Goal: Task Accomplishment & Management: Manage account settings

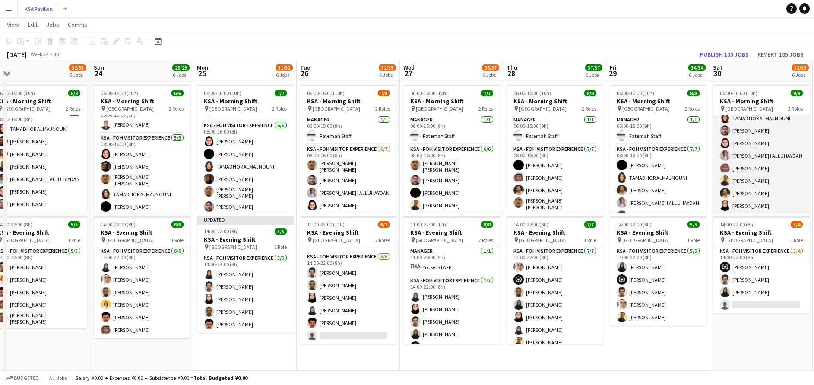
scroll to position [51, 0]
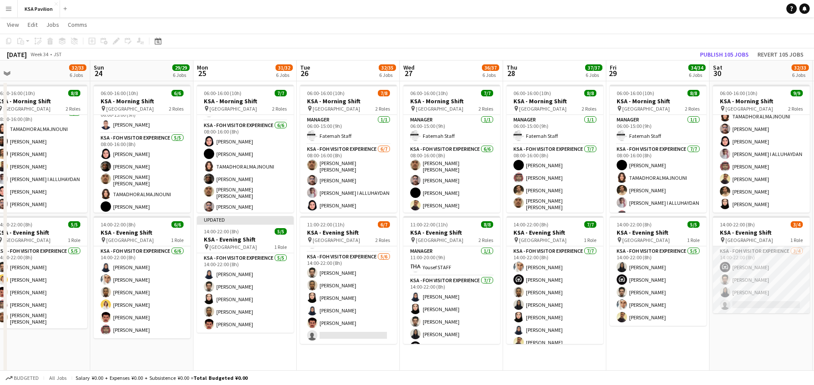
click at [762, 297] on app-card-role "KSA - FOH Visitor Experience [DATE] 14:00-22:00 (8h) [PERSON_NAME] [PERSON_NAME…" at bounding box center [761, 279] width 97 height 67
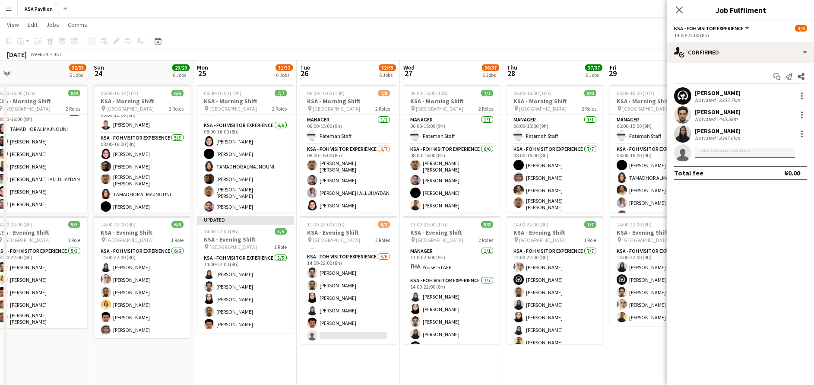
click at [742, 151] on input at bounding box center [745, 153] width 100 height 10
type input "******"
click at [743, 177] on span "[PHONE_NUMBER]" at bounding box center [744, 179] width 86 height 7
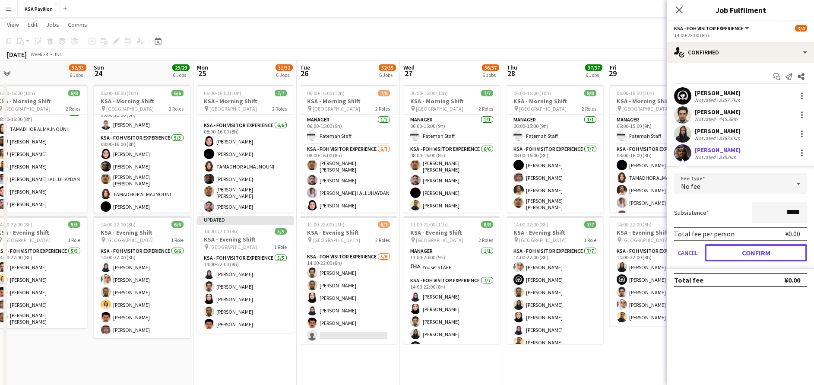
drag, startPoint x: 748, startPoint y: 251, endPoint x: 671, endPoint y: 261, distance: 77.5
click at [748, 251] on button "Confirm" at bounding box center [755, 252] width 102 height 17
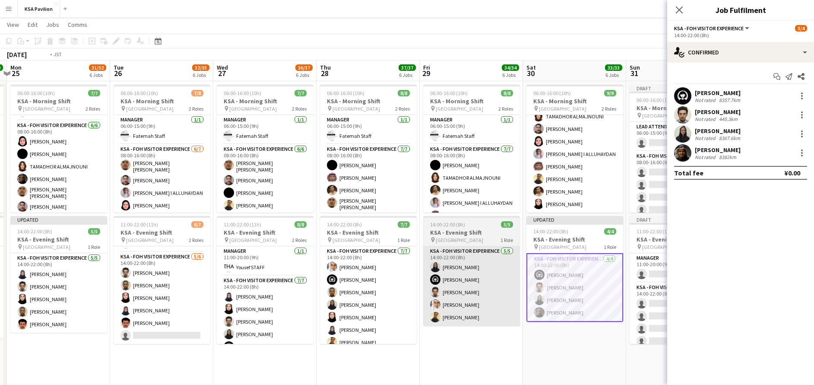
scroll to position [0, 310]
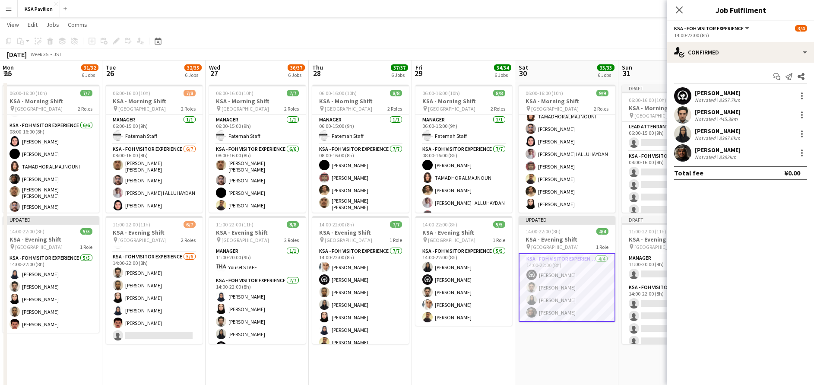
click at [803, 158] on div at bounding box center [801, 153] width 10 height 10
click at [778, 253] on span "Remove" at bounding box center [773, 252] width 54 height 8
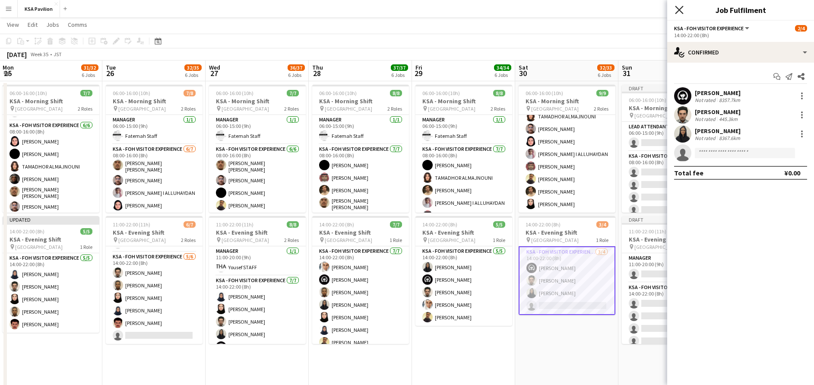
click at [682, 7] on icon at bounding box center [679, 10] width 8 height 8
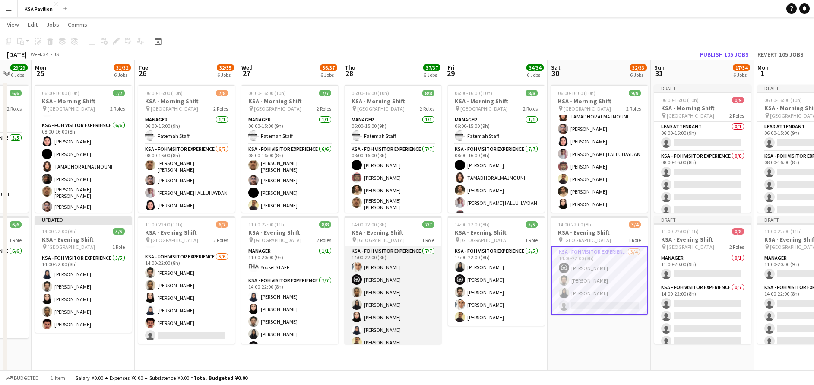
scroll to position [7, 0]
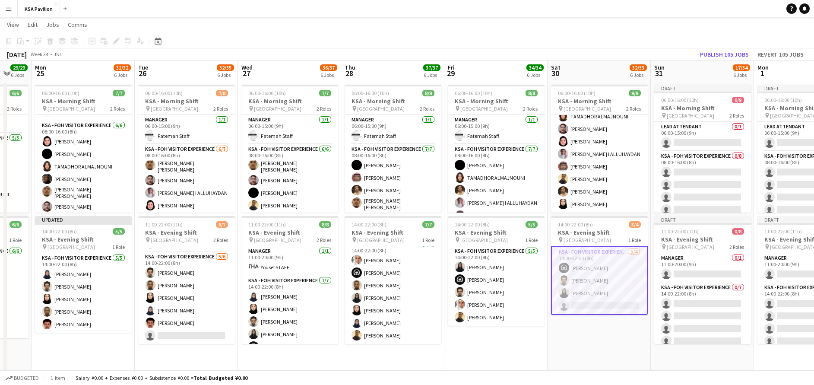
click at [594, 283] on app-card-role "KSA - FOH Visitor Experience [DATE] 14:00-22:00 (8h) [PERSON_NAME] [PERSON_NAME…" at bounding box center [599, 280] width 97 height 69
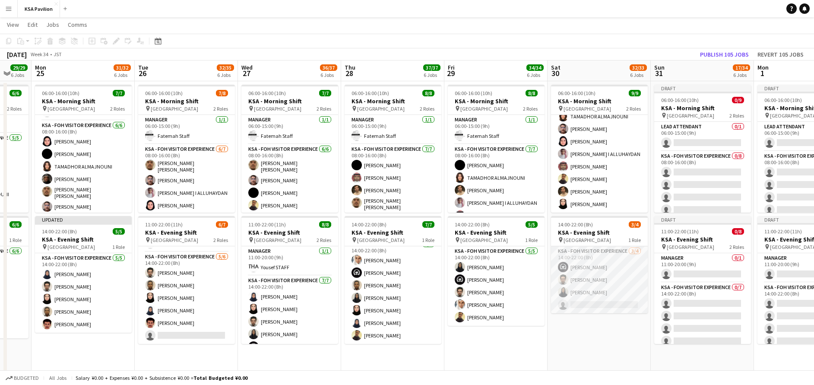
click at [594, 283] on app-card-role "KSA - FOH Visitor Experience [DATE] 14:00-22:00 (8h) [PERSON_NAME] [PERSON_NAME…" at bounding box center [599, 279] width 97 height 67
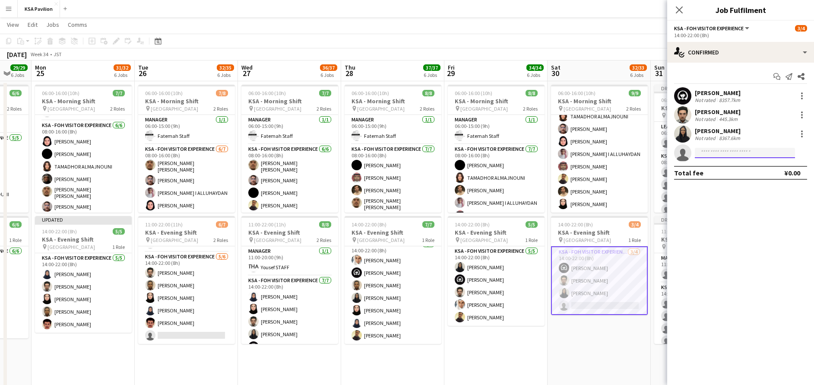
click at [732, 151] on input at bounding box center [745, 153] width 100 height 10
type input "********"
click at [731, 164] on span "[PERSON_NAME]" at bounding box center [726, 164] width 50 height 7
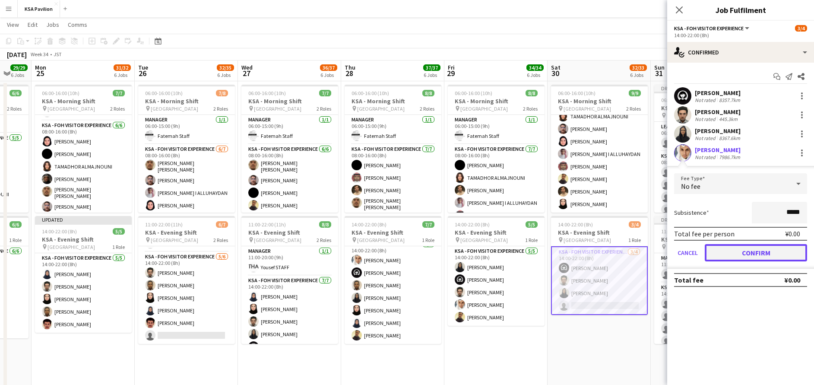
click at [747, 250] on button "Confirm" at bounding box center [755, 252] width 102 height 17
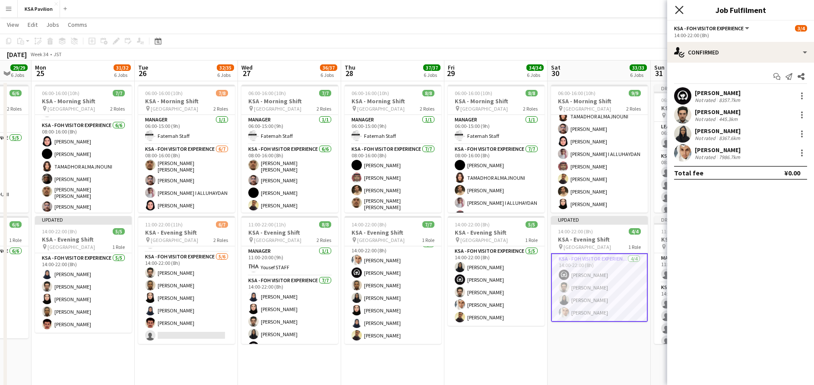
click at [680, 13] on icon "Close pop-in" at bounding box center [679, 10] width 8 height 8
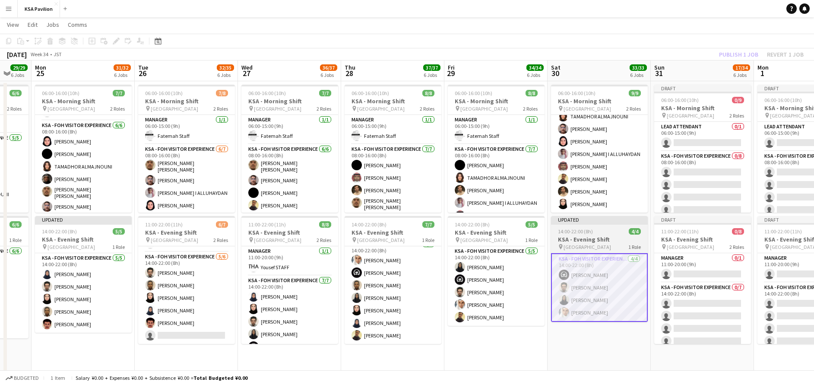
click at [575, 246] on span "[GEOGRAPHIC_DATA]" at bounding box center [586, 246] width 47 height 6
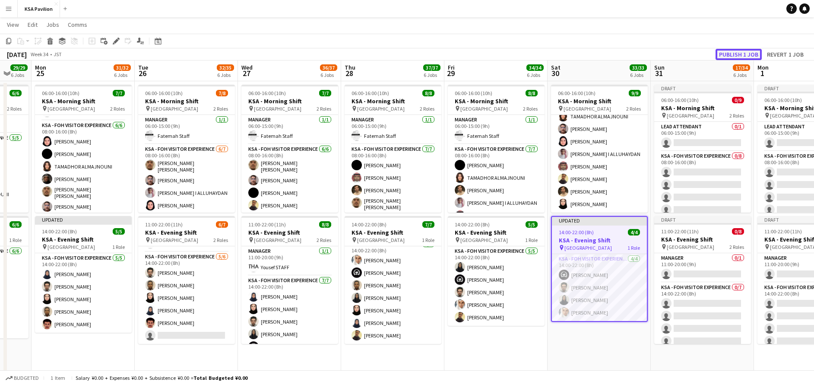
click at [748, 57] on button "Publish 1 job" at bounding box center [738, 54] width 46 height 11
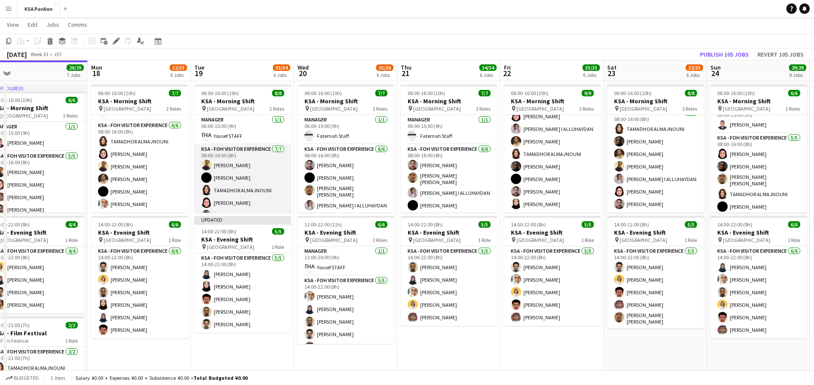
scroll to position [39, 0]
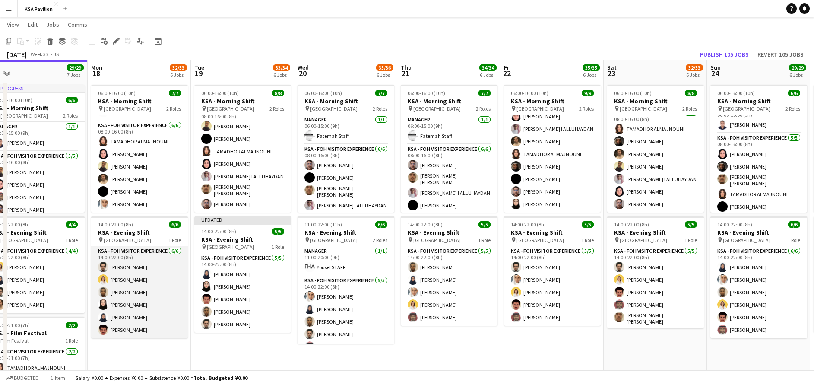
click at [162, 285] on app-card-role "KSA - FOH Visitor Experience [DATE] 14:00-22:00 (8h) [PERSON_NAME] [PERSON_NAME…" at bounding box center [139, 292] width 97 height 92
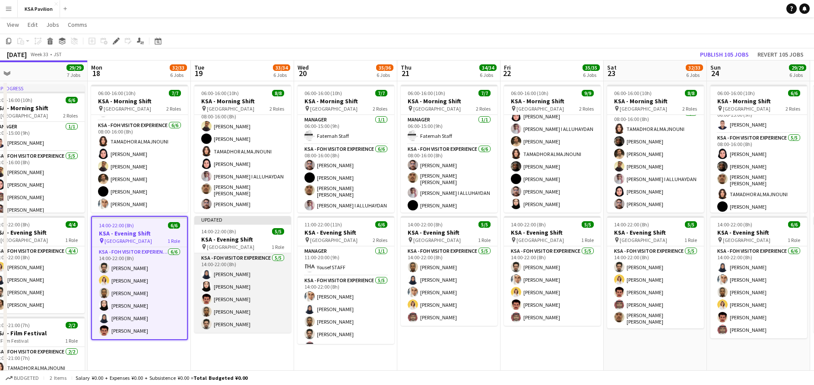
click at [237, 283] on app-card-role "KSA - FOH Visitor Experience [DATE] 14:00-22:00 (8h) [PERSON_NAME] Alharethy [P…" at bounding box center [242, 292] width 97 height 79
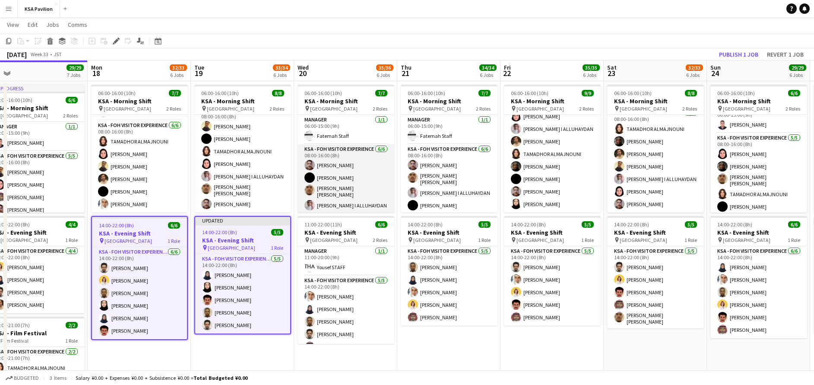
click at [322, 188] on app-card-role "KSA - FOH Visitor Experience [DATE] 08:00-16:00 (8h) [PERSON_NAME] [PERSON_NAME…" at bounding box center [345, 191] width 97 height 95
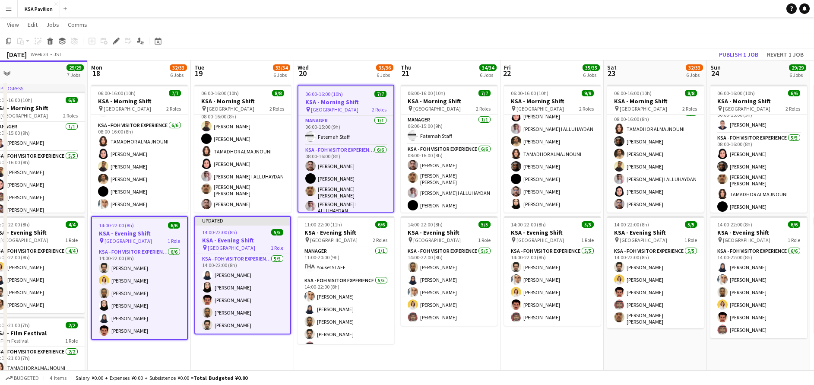
click at [204, 339] on app-date-cell "06:00-16:00 (10h) 8/8 KSA - Morning Shift pin [GEOGRAPHIC_DATA] 2 Roles Manager…" at bounding box center [242, 244] width 103 height 326
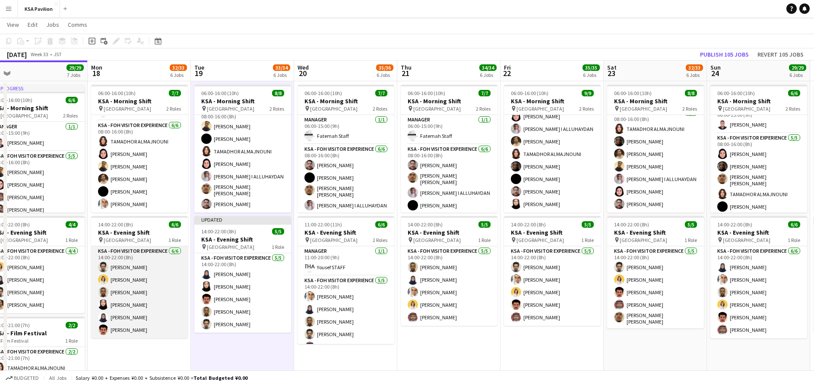
click at [139, 286] on app-card-role "KSA - FOH Visitor Experience [DATE] 14:00-22:00 (8h) [PERSON_NAME] [PERSON_NAME…" at bounding box center [139, 292] width 97 height 92
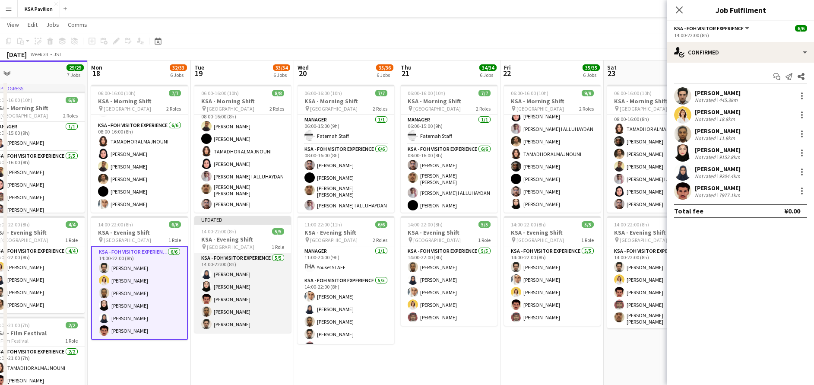
click at [218, 290] on app-card-role "KSA - FOH Visitor Experience [DATE] 14:00-22:00 (8h) [PERSON_NAME] Alharethy [P…" at bounding box center [242, 292] width 97 height 79
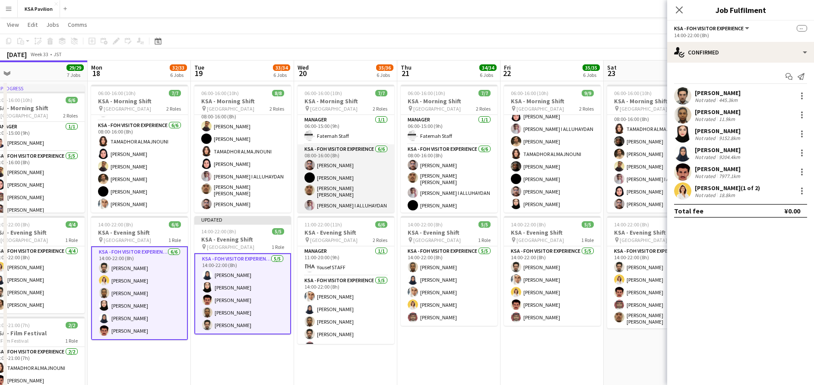
click at [332, 161] on app-card-role "KSA - FOH Visitor Experience [DATE] 08:00-16:00 (8h) [PERSON_NAME] [PERSON_NAME…" at bounding box center [345, 191] width 97 height 95
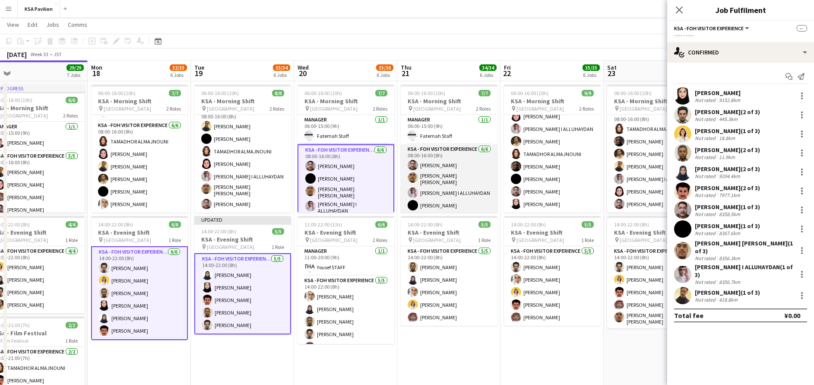
click at [436, 179] on app-card-role "KSA - FOH Visitor Experience [DATE] 08:00-16:00 (8h) [PERSON_NAME] [PERSON_NAME…" at bounding box center [449, 191] width 97 height 95
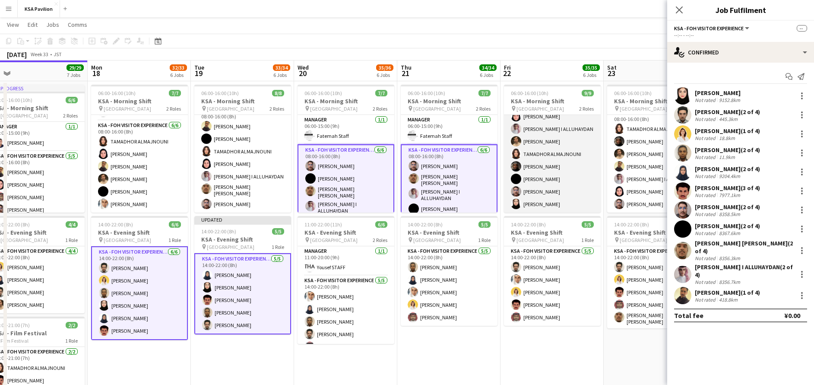
click at [550, 161] on app-card-role "KSA - FOH Visitor Experience [DATE] 08:00-16:00 (8h) [PERSON_NAME] I [PERSON_NA…" at bounding box center [552, 153] width 97 height 117
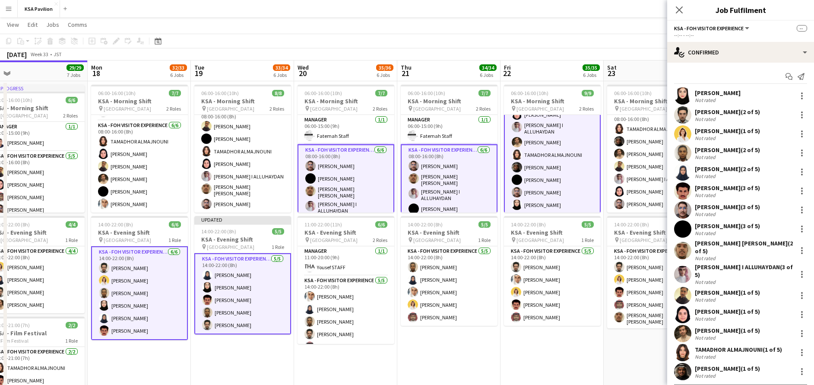
scroll to position [52, 0]
click at [796, 93] on div at bounding box center [801, 96] width 10 height 10
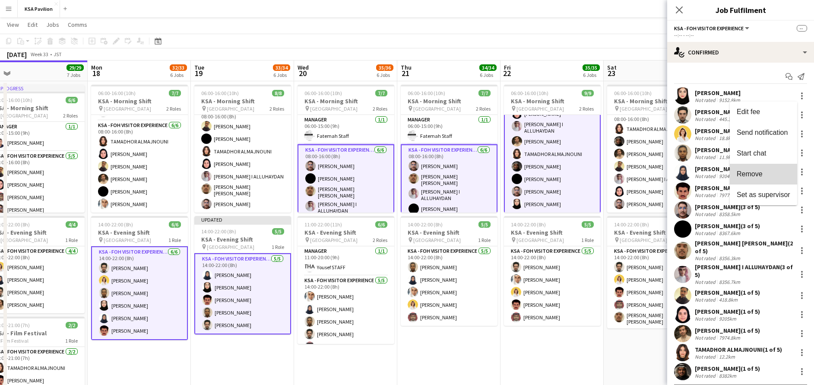
click at [777, 173] on span "Remove" at bounding box center [763, 174] width 54 height 8
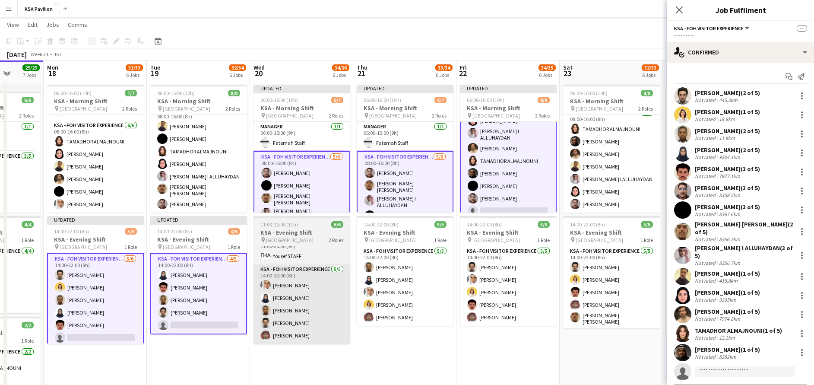
scroll to position [0, 265]
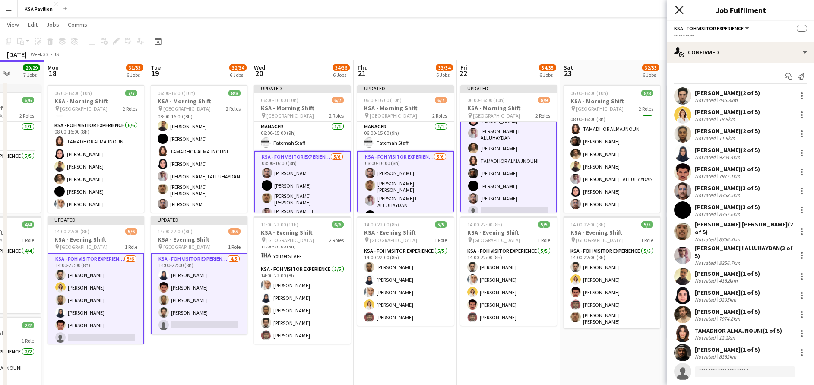
click at [678, 11] on icon at bounding box center [679, 10] width 8 height 8
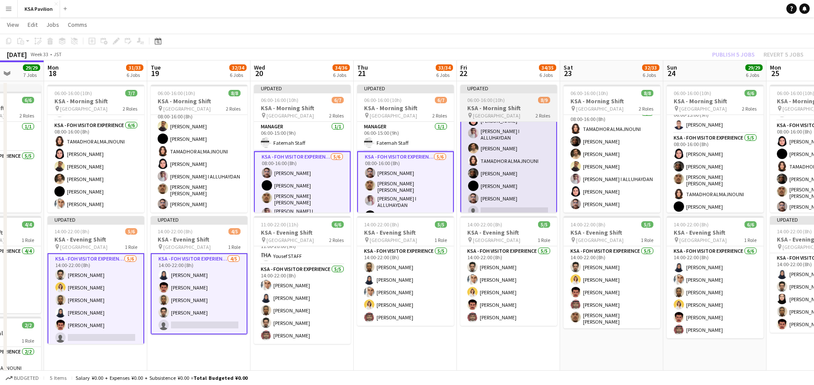
click at [474, 102] on span "06:00-16:00 (10h)" at bounding box center [486, 100] width 38 height 6
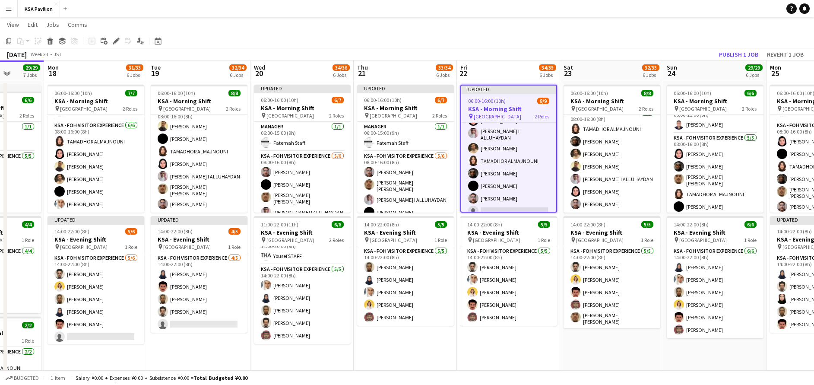
scroll to position [51, 0]
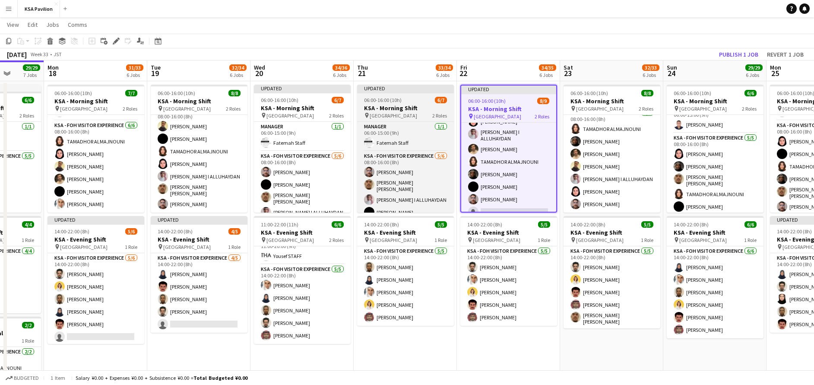
click at [392, 100] on span "06:00-16:00 (10h)" at bounding box center [383, 100] width 38 height 6
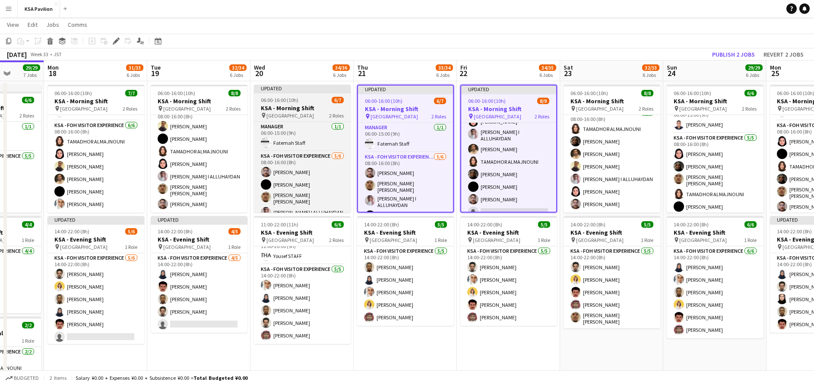
click at [309, 104] on app-job-card "Updated 06:00-16:00 (10h) 6/7 KSA - Morning Shift pin [GEOGRAPHIC_DATA] 2 Roles…" at bounding box center [302, 149] width 97 height 128
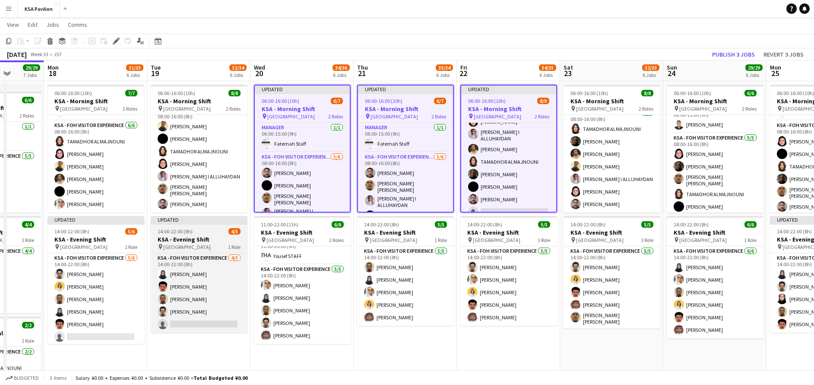
click at [181, 245] on span "[GEOGRAPHIC_DATA]" at bounding box center [186, 246] width 47 height 6
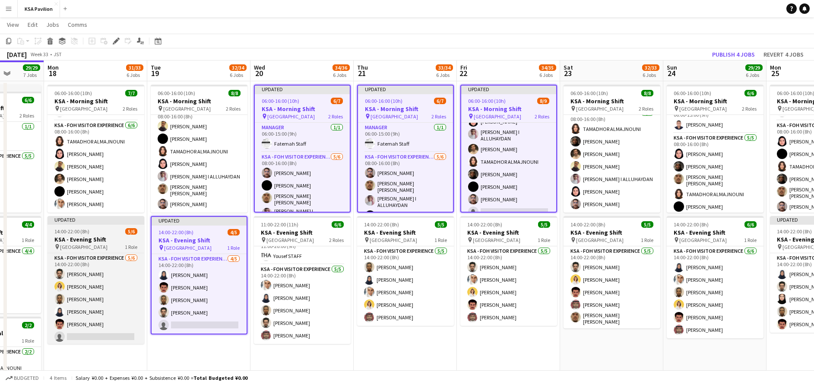
click at [77, 241] on h3 "KSA - Evening Shift" at bounding box center [95, 239] width 97 height 8
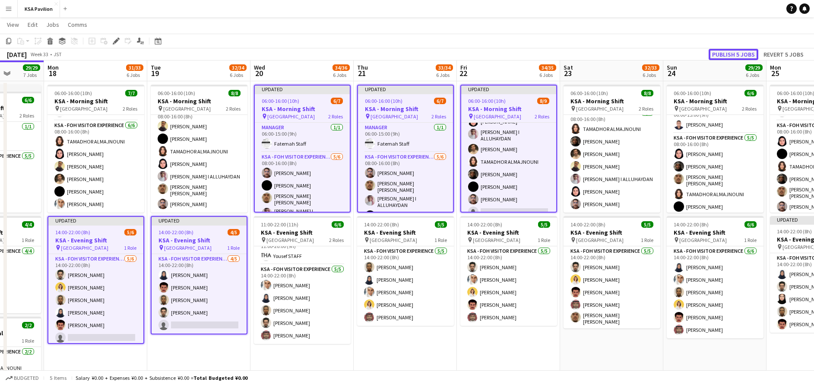
click at [743, 55] on button "Publish 5 jobs" at bounding box center [733, 54] width 50 height 11
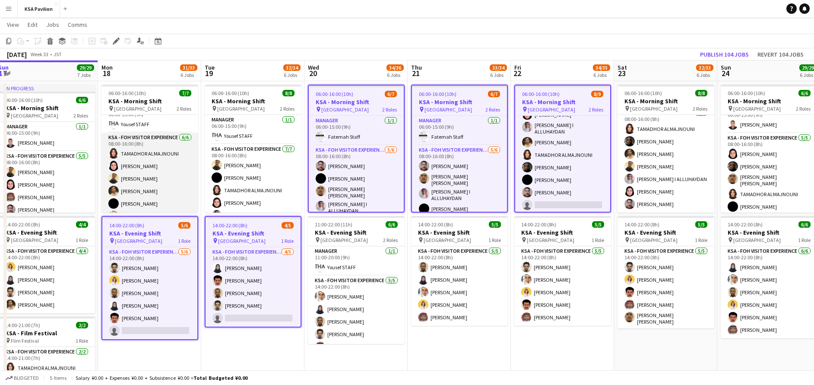
scroll to position [24, 0]
click at [157, 188] on app-card-role "KSA - FOH Visitor Experience [DATE] 08:00-16:00 (8h) TAMADHOR ALMAJNOUNI Dur [P…" at bounding box center [149, 166] width 97 height 92
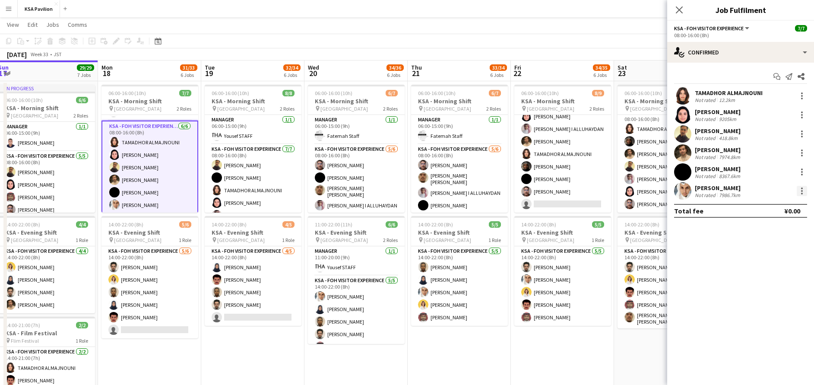
click at [801, 190] on div at bounding box center [802, 191] width 2 height 2
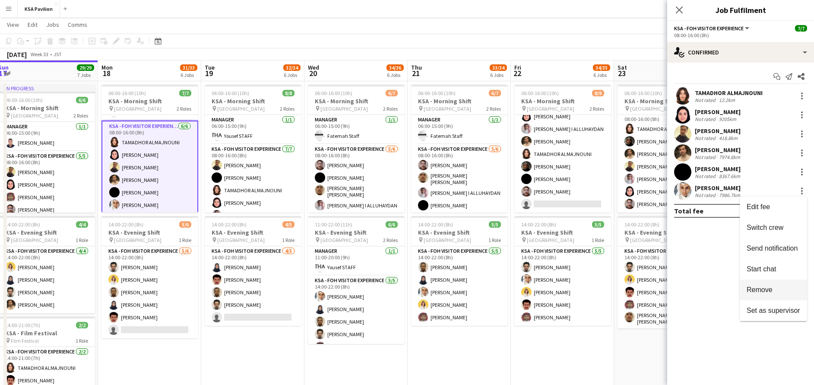
click at [764, 289] on span "Remove" at bounding box center [759, 289] width 26 height 7
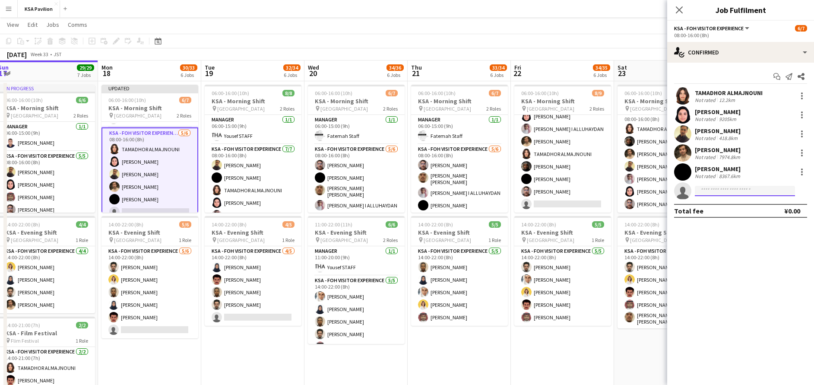
click at [731, 190] on input at bounding box center [745, 191] width 100 height 10
type input "******"
click at [732, 206] on span "[PERSON_NAME]" at bounding box center [726, 202] width 50 height 7
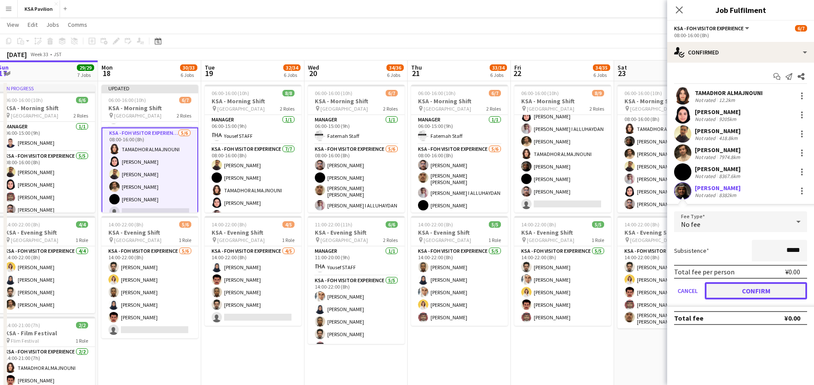
click at [744, 290] on button "Confirm" at bounding box center [755, 290] width 102 height 17
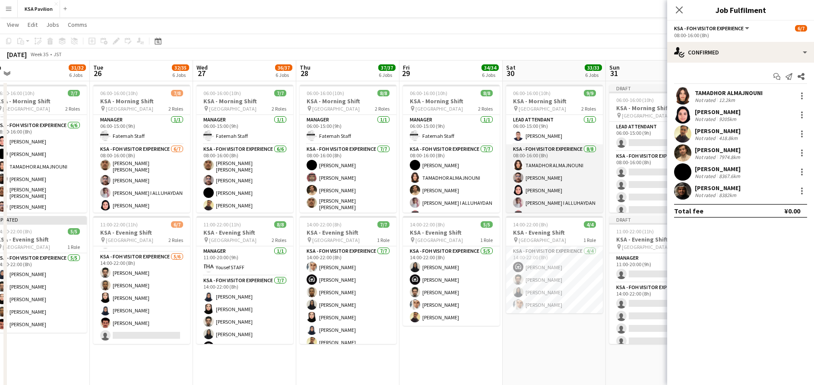
scroll to position [51, 0]
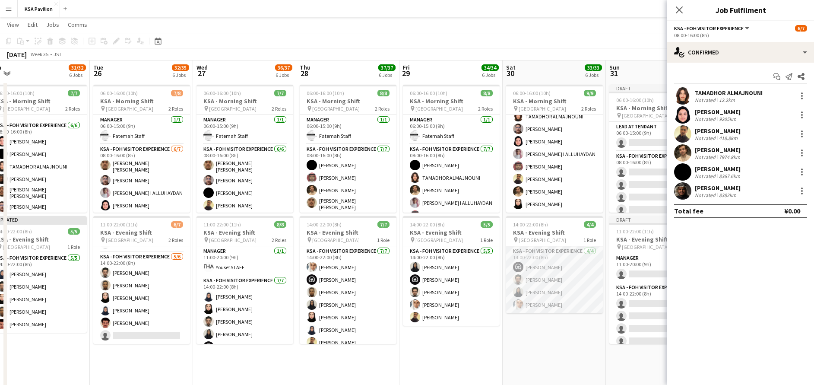
click at [564, 282] on app-card-role "KSA - FOH Visitor Experience [DATE] 14:00-22:00 (8h) [PERSON_NAME] [PERSON_NAME…" at bounding box center [554, 279] width 97 height 67
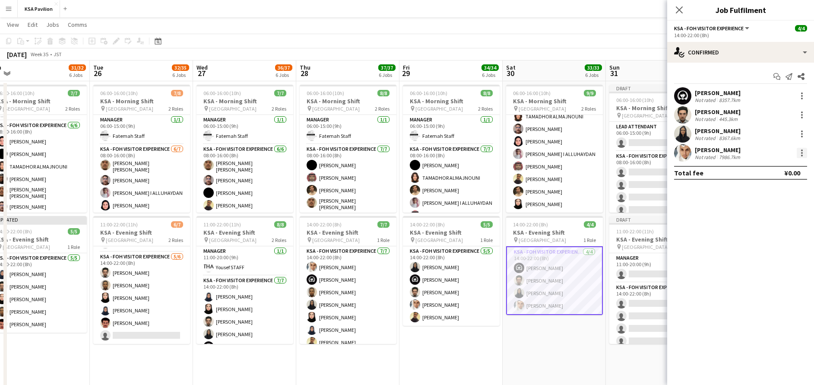
click at [802, 156] on div at bounding box center [802, 156] width 2 height 2
click at [784, 257] on button "Remove" at bounding box center [772, 251] width 67 height 21
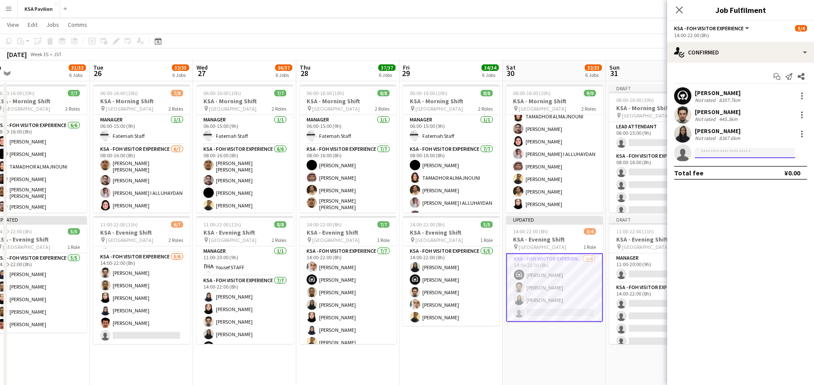
click at [711, 155] on input at bounding box center [745, 153] width 100 height 10
type input "******"
click at [723, 177] on span "[PHONE_NUMBER]" at bounding box center [744, 179] width 86 height 7
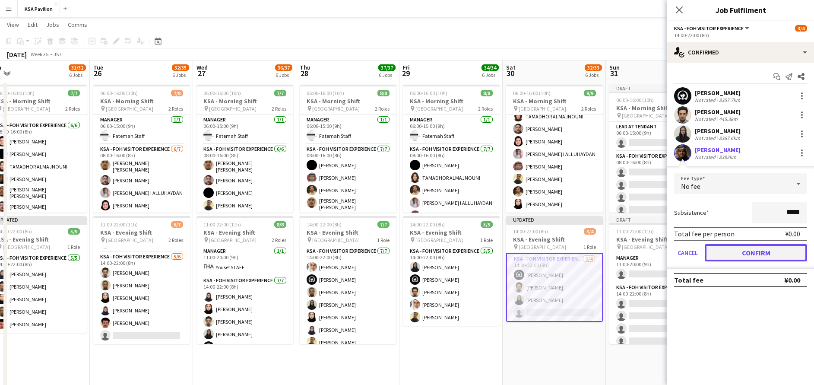
click at [748, 249] on button "Confirm" at bounding box center [755, 252] width 102 height 17
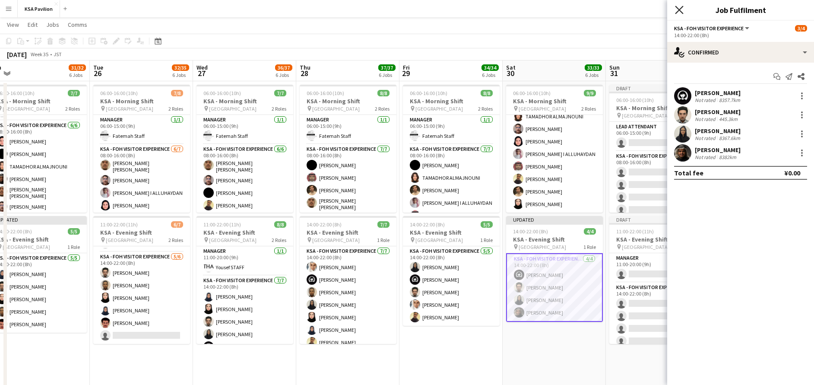
click at [679, 12] on icon "Close pop-in" at bounding box center [679, 10] width 8 height 8
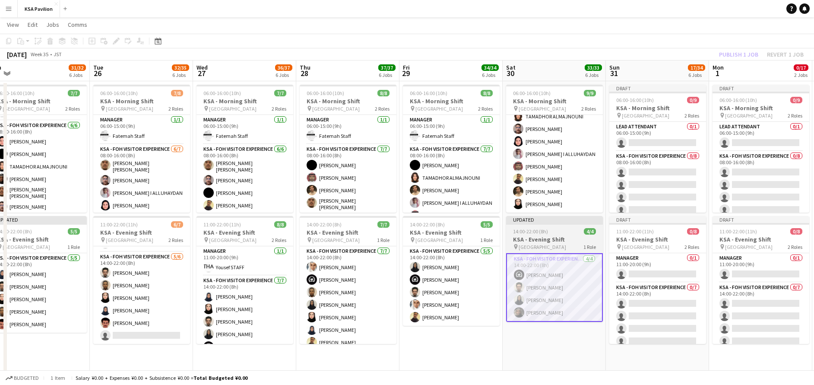
click at [546, 240] on h3 "KSA - Evening Shift" at bounding box center [554, 239] width 97 height 8
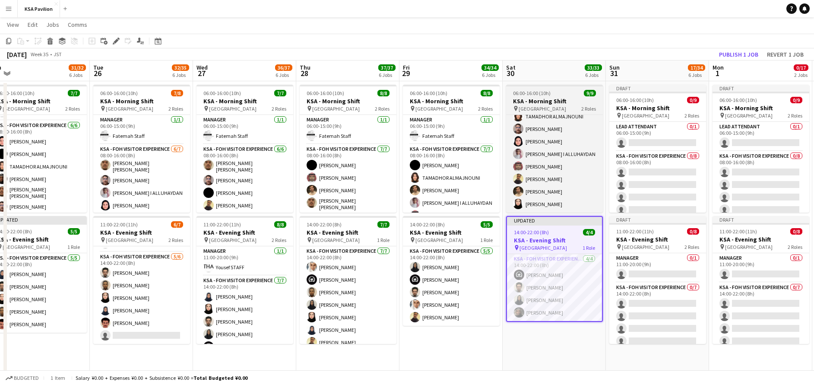
click at [544, 104] on h3 "KSA - Morning Shift" at bounding box center [554, 101] width 97 height 8
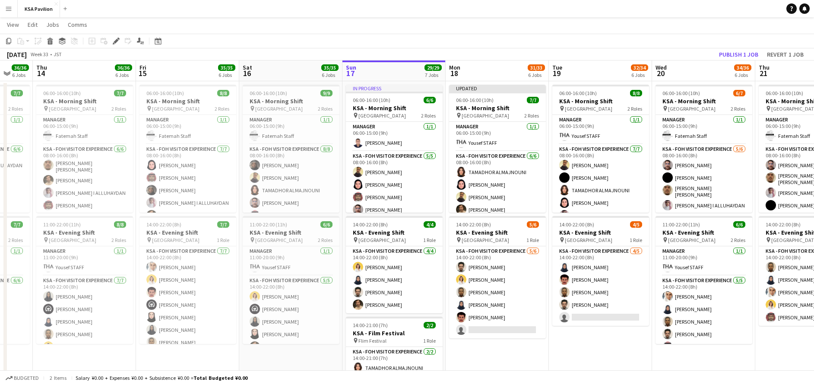
scroll to position [0, 198]
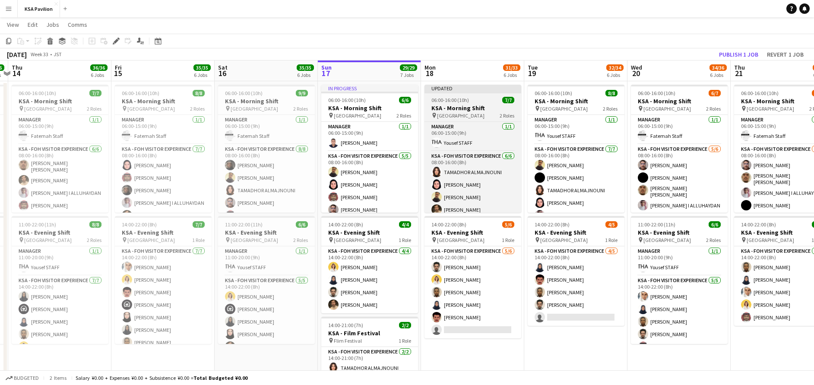
click at [469, 90] on div "Updated" at bounding box center [472, 88] width 97 height 7
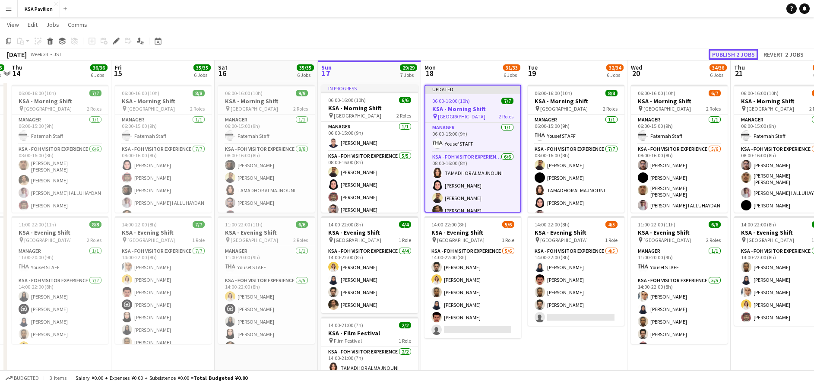
click at [747, 54] on button "Publish 2 jobs" at bounding box center [733, 54] width 50 height 11
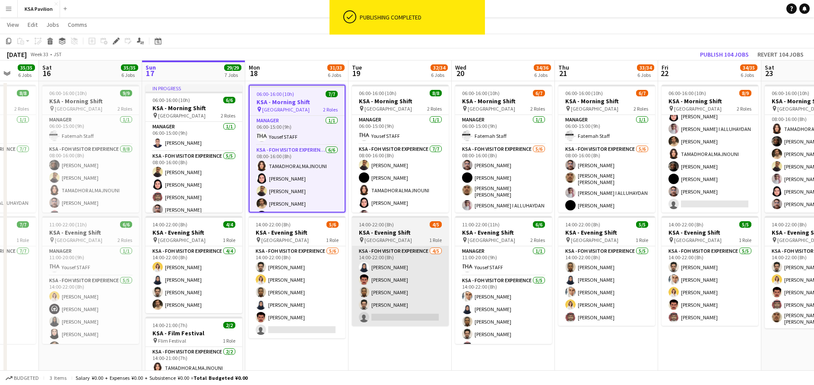
scroll to position [0, 271]
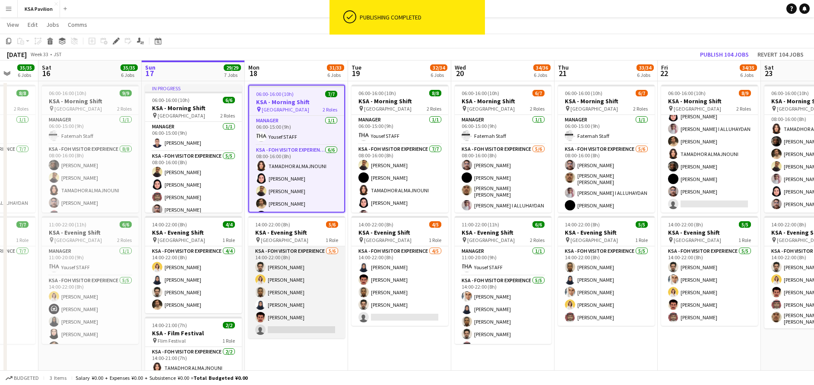
click at [293, 308] on app-card-role "KSA - FOH Visitor Experience [DATE] 14:00-22:00 (8h) [PERSON_NAME] [PERSON_NAME…" at bounding box center [296, 292] width 97 height 92
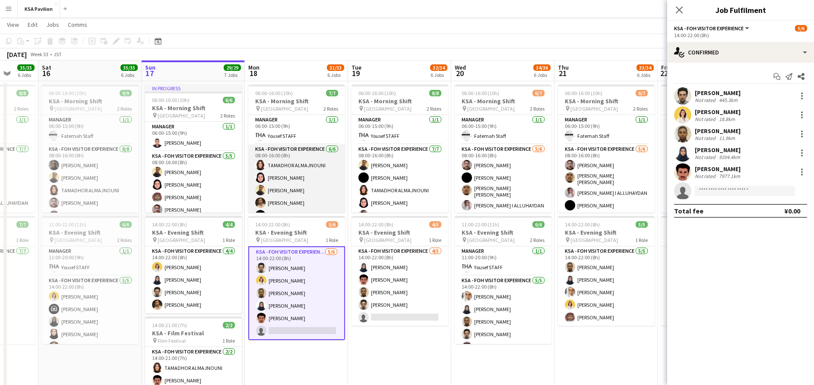
scroll to position [24, 0]
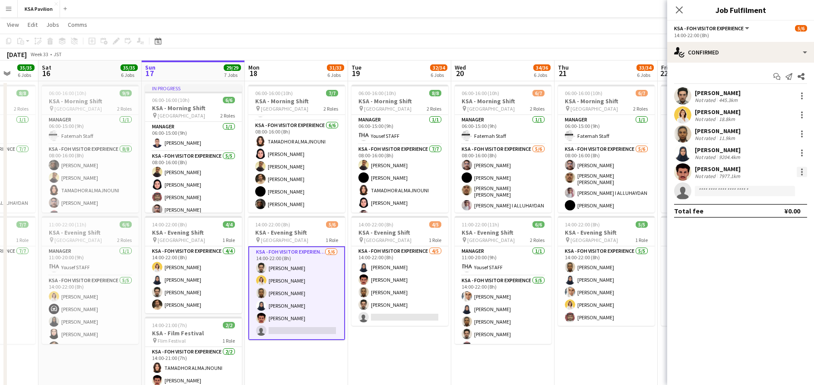
click at [801, 172] on div at bounding box center [802, 172] width 2 height 2
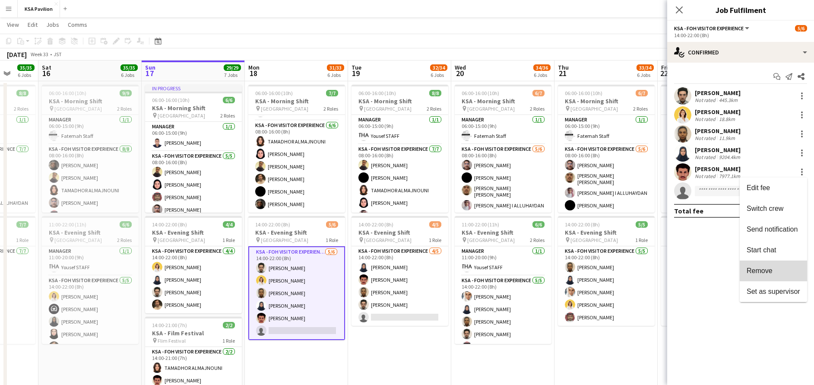
click at [780, 274] on span "Remove" at bounding box center [773, 271] width 54 height 8
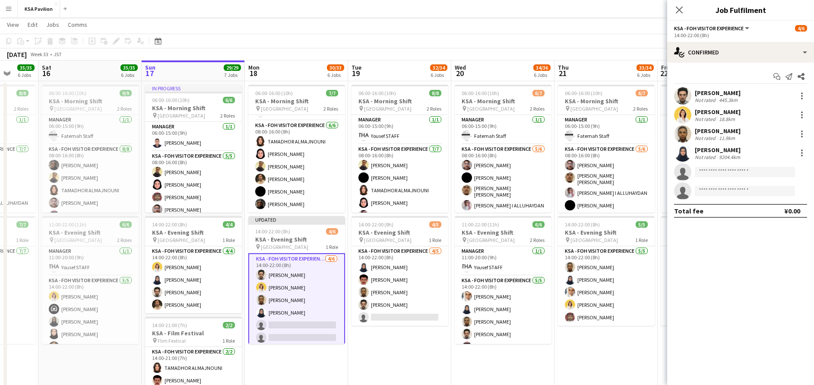
click at [704, 166] on app-invite-slot "single-neutral-actions" at bounding box center [740, 171] width 147 height 17
click at [706, 174] on input at bounding box center [745, 172] width 100 height 10
type input "*****"
click at [735, 186] on span "[PERSON_NAME] Active" at bounding box center [744, 183] width 86 height 7
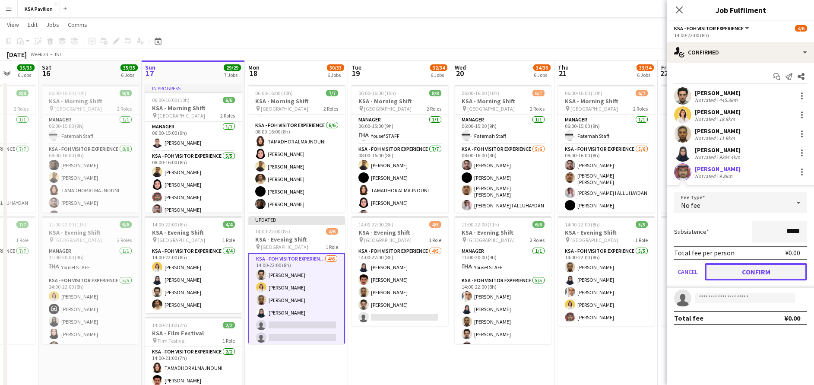
click at [754, 266] on button "Confirm" at bounding box center [755, 271] width 102 height 17
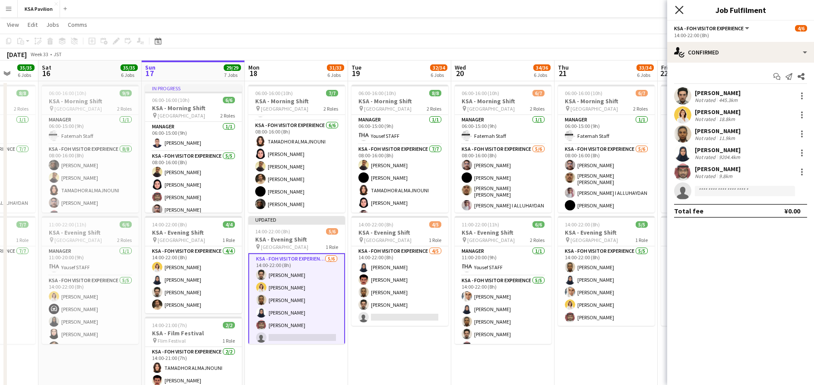
click at [680, 9] on icon at bounding box center [679, 10] width 8 height 8
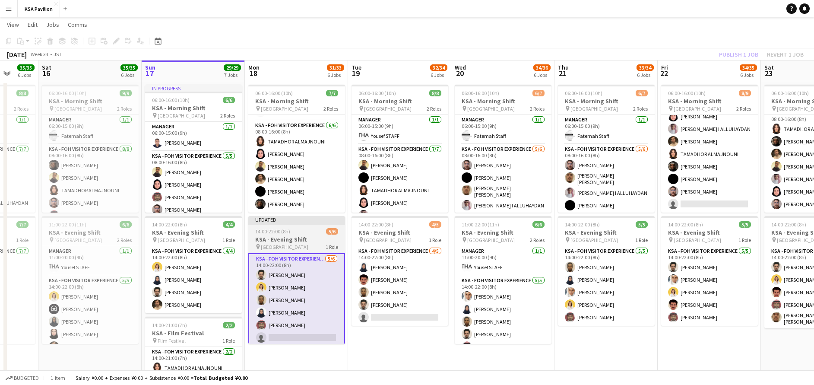
click at [268, 249] on span "[GEOGRAPHIC_DATA]" at bounding box center [284, 246] width 47 height 6
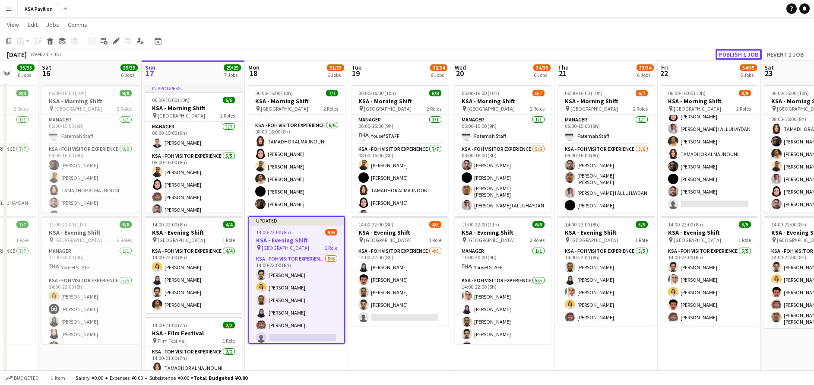
click at [729, 56] on button "Publish 1 job" at bounding box center [738, 54] width 46 height 11
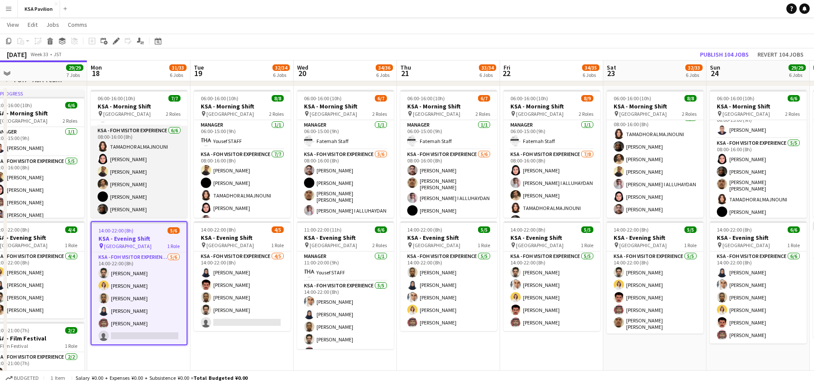
click at [140, 180] on app-card-role "KSA - FOH Visitor Experience [DATE] 08:00-16:00 (8h) TAMADHOR ALMAJNOUNI Dur [P…" at bounding box center [139, 172] width 97 height 92
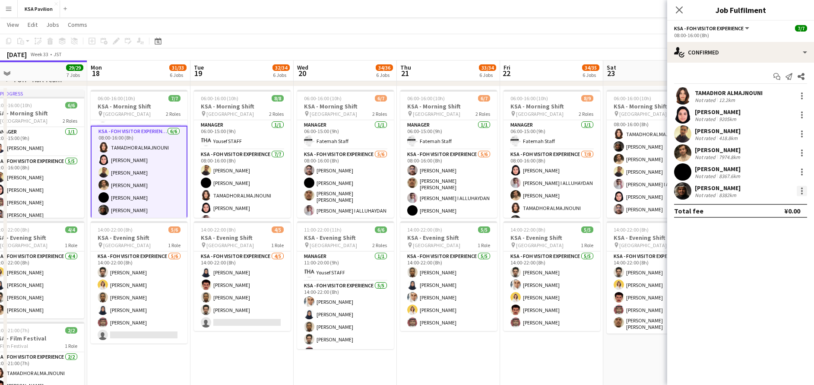
click at [803, 192] on div at bounding box center [801, 191] width 10 height 10
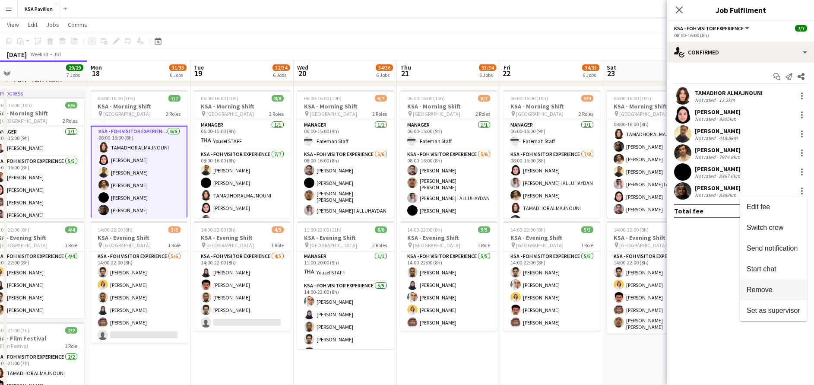
click at [763, 288] on span "Remove" at bounding box center [759, 289] width 26 height 7
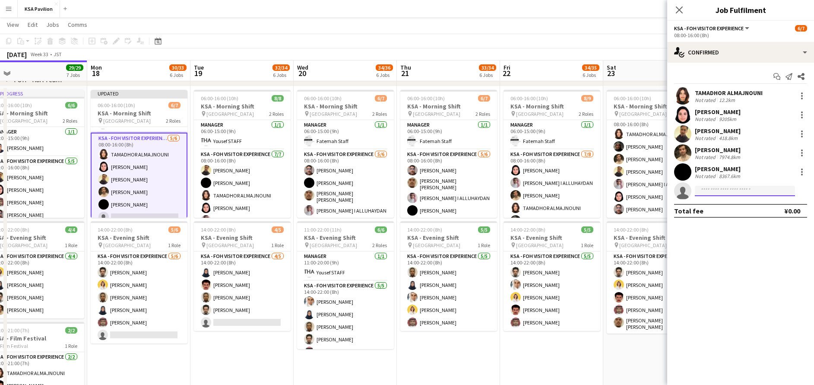
click at [708, 193] on input at bounding box center [745, 191] width 100 height 10
type input "********"
click at [727, 208] on span "[PERSON_NAME][EMAIL_ADDRESS][DOMAIN_NAME]" at bounding box center [744, 210] width 86 height 7
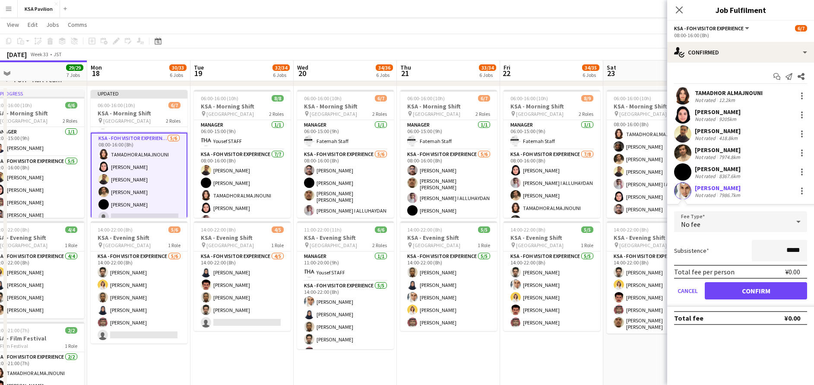
click at [754, 278] on div "Total fee per person ¥0.00" at bounding box center [740, 272] width 133 height 14
click at [749, 297] on button "Confirm" at bounding box center [755, 290] width 102 height 17
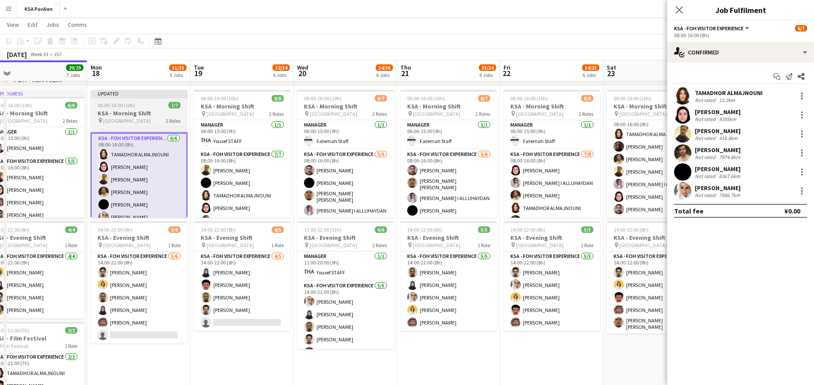
click at [150, 118] on div "pin [GEOGRAPHIC_DATA] 2 Roles" at bounding box center [139, 120] width 97 height 7
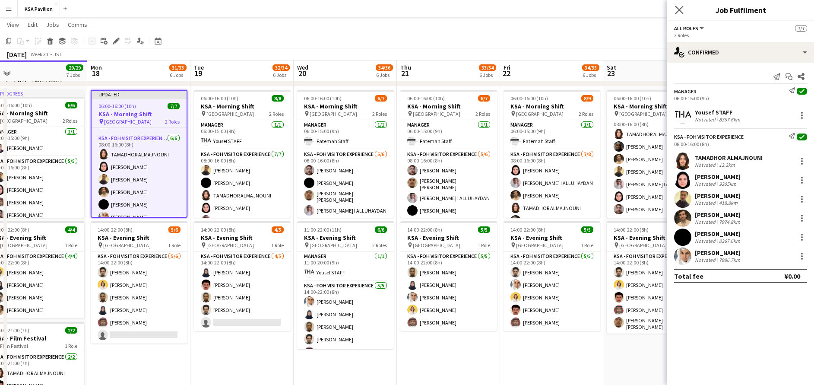
click at [683, 12] on app-icon "Close pop-in" at bounding box center [679, 10] width 13 height 13
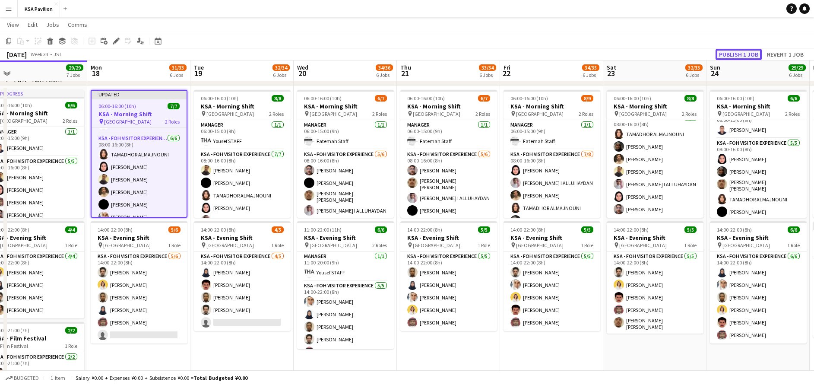
click at [747, 57] on button "Publish 1 job" at bounding box center [738, 54] width 46 height 11
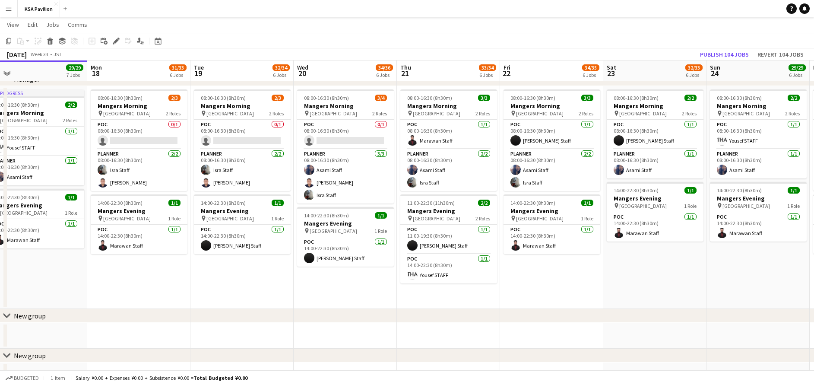
scroll to position [722, 0]
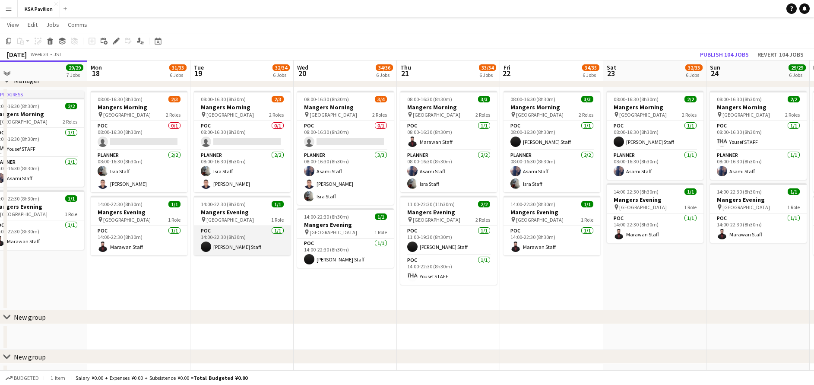
click at [250, 243] on app-card-role "POC [DATE] 14:00-22:30 (8h30m) [PERSON_NAME]" at bounding box center [242, 240] width 97 height 29
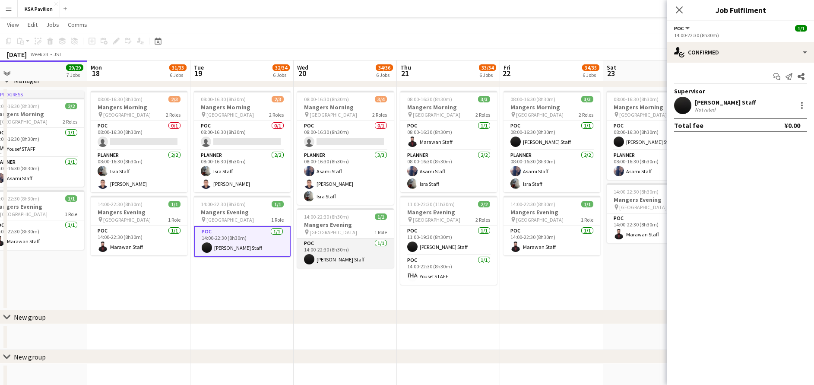
click at [344, 259] on app-card-role "POC [DATE] 14:00-22:30 (8h30m) [PERSON_NAME]" at bounding box center [345, 252] width 97 height 29
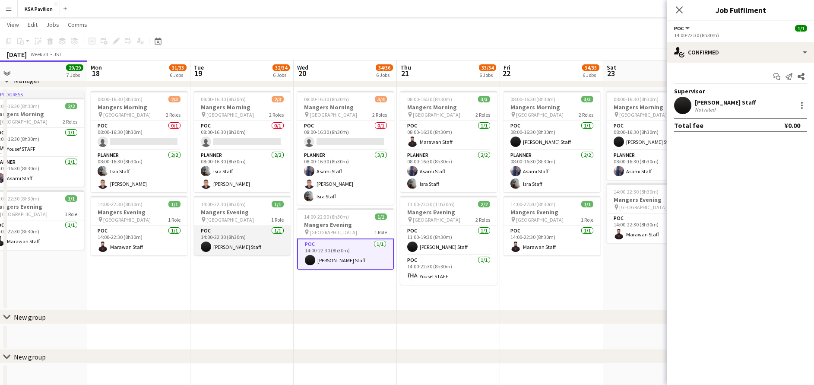
click at [213, 249] on app-card-role "POC [DATE] 14:00-22:30 (8h30m) [PERSON_NAME]" at bounding box center [242, 240] width 97 height 29
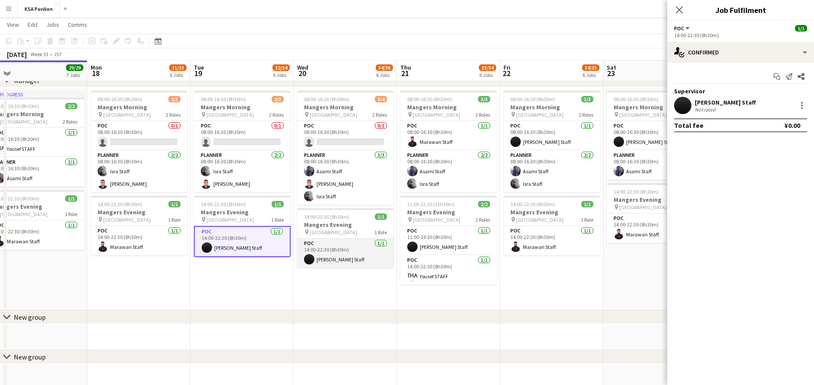
click at [346, 252] on app-card-role "POC [DATE] 14:00-22:30 (8h30m) [PERSON_NAME]" at bounding box center [345, 252] width 97 height 29
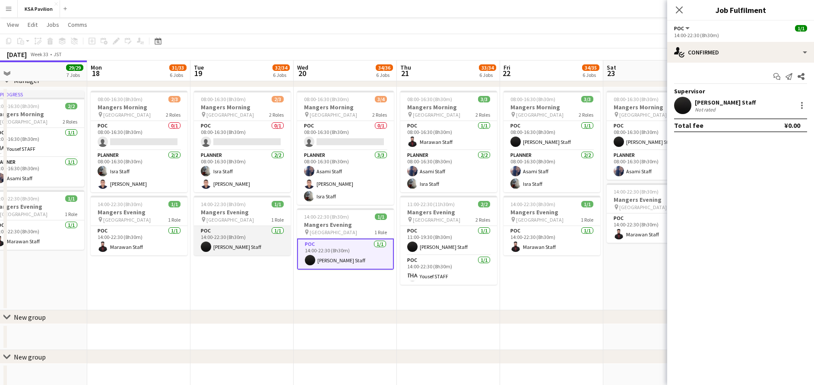
click at [272, 241] on app-card-role "POC [DATE] 14:00-22:30 (8h30m) [PERSON_NAME]" at bounding box center [242, 240] width 97 height 29
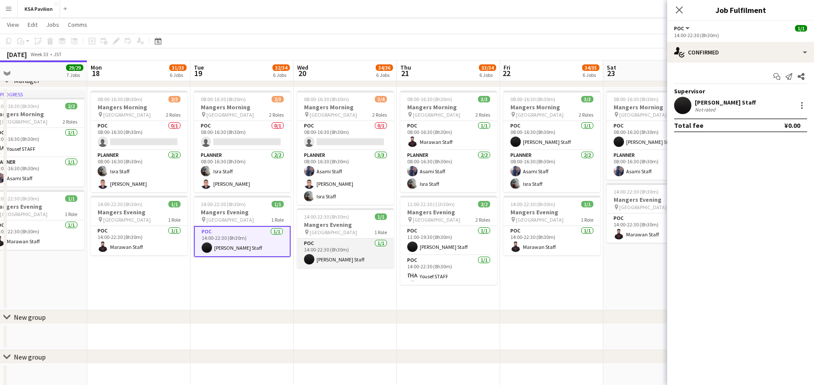
click at [354, 247] on app-card-role "POC [DATE] 14:00-22:30 (8h30m) [PERSON_NAME]" at bounding box center [345, 252] width 97 height 29
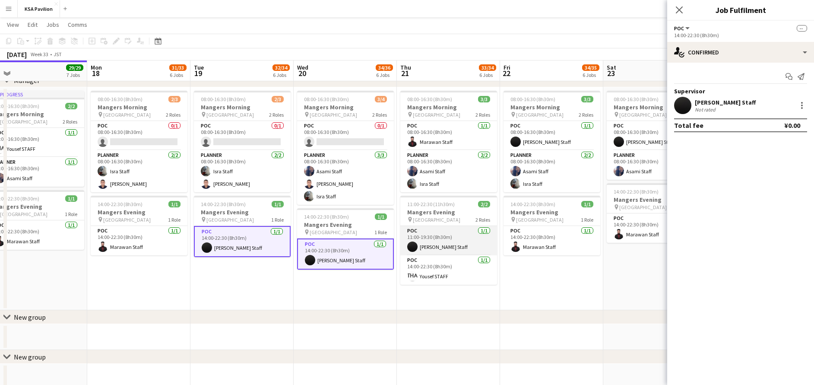
click at [425, 236] on app-card-role "POC [DATE] 11:00-19:30 (8h30m) [PERSON_NAME] Staff" at bounding box center [448, 240] width 97 height 29
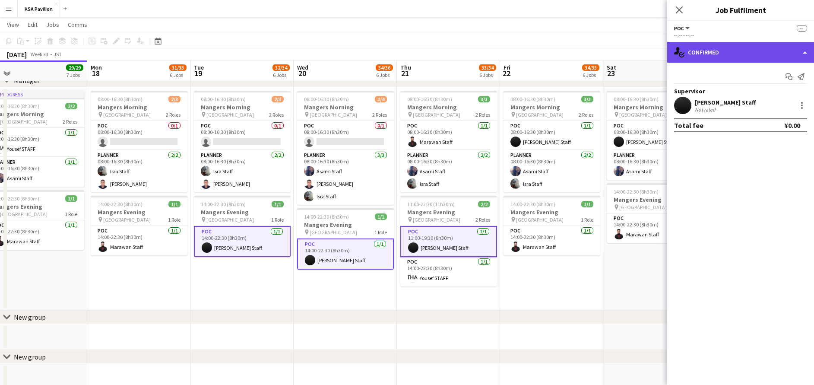
click at [746, 58] on div "single-neutral-actions-check-2 Confirmed" at bounding box center [740, 52] width 147 height 21
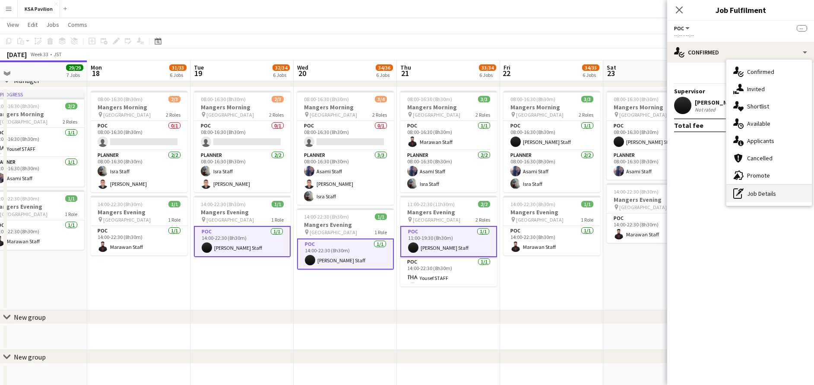
click at [781, 201] on div "pen-write Job Details" at bounding box center [768, 193] width 85 height 17
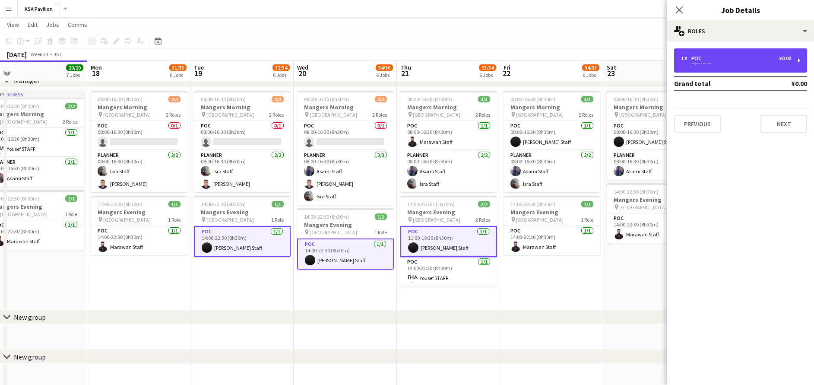
drag, startPoint x: 720, startPoint y: 56, endPoint x: 745, endPoint y: 132, distance: 79.6
click at [745, 132] on div "1 x POC ¥0.00 --:-- - --:-- Grand total ¥0.00 Previous Next" at bounding box center [740, 90] width 147 height 84
drag, startPoint x: 745, startPoint y: 132, endPoint x: 716, endPoint y: 68, distance: 69.9
click at [716, 68] on div "1 x POC ¥0.00 --:-- - --:--" at bounding box center [740, 60] width 133 height 24
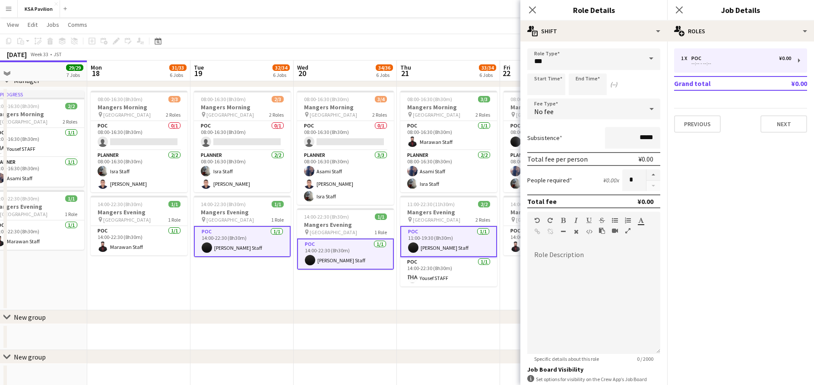
click at [465, 234] on app-card-role "POC [DATE] 11:00-19:30 (8h30m) [PERSON_NAME] Staff" at bounding box center [448, 241] width 97 height 31
type input "*****"
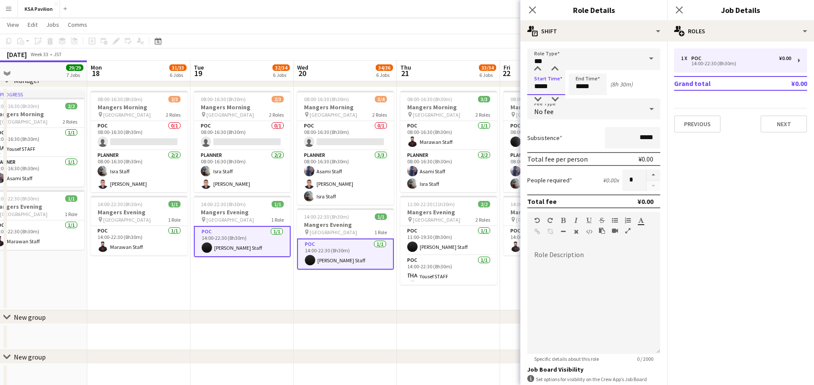
click at [549, 88] on input "*****" at bounding box center [546, 84] width 38 height 22
click at [533, 101] on div at bounding box center [537, 99] width 17 height 9
type input "*****"
click at [533, 101] on div at bounding box center [537, 99] width 17 height 9
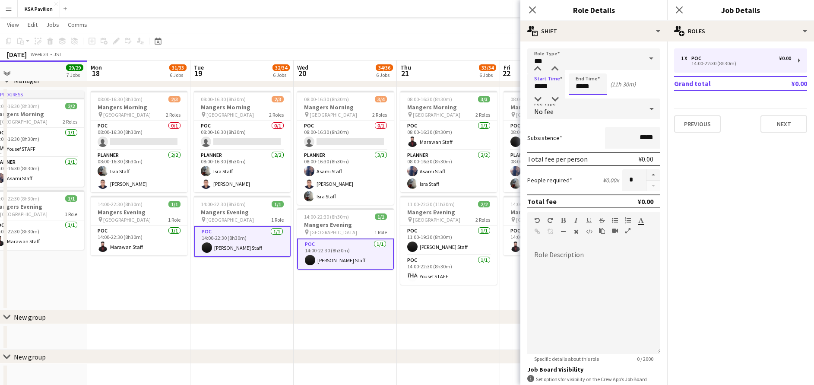
click at [603, 87] on input "*****" at bounding box center [588, 84] width 38 height 22
click at [577, 98] on div at bounding box center [578, 99] width 17 height 9
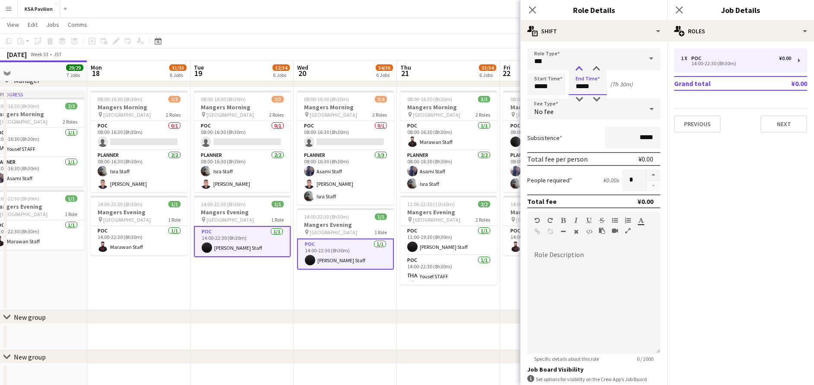
type input "*****"
click at [581, 66] on div at bounding box center [578, 69] width 17 height 9
click at [676, 13] on icon at bounding box center [679, 10] width 8 height 8
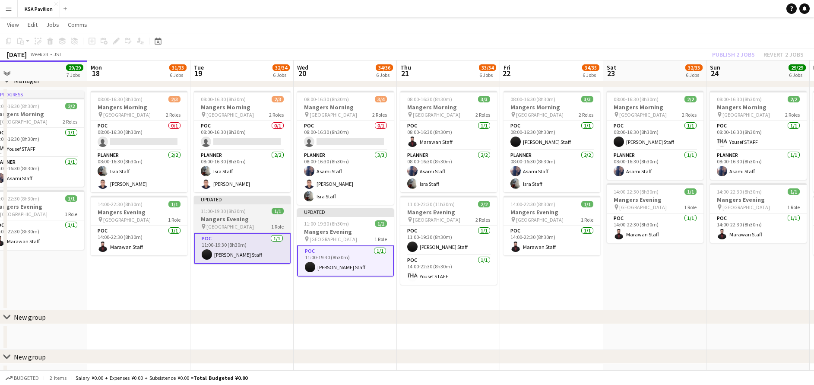
click at [252, 208] on div "11:00-19:30 (8h30m) 1/1" at bounding box center [242, 211] width 97 height 6
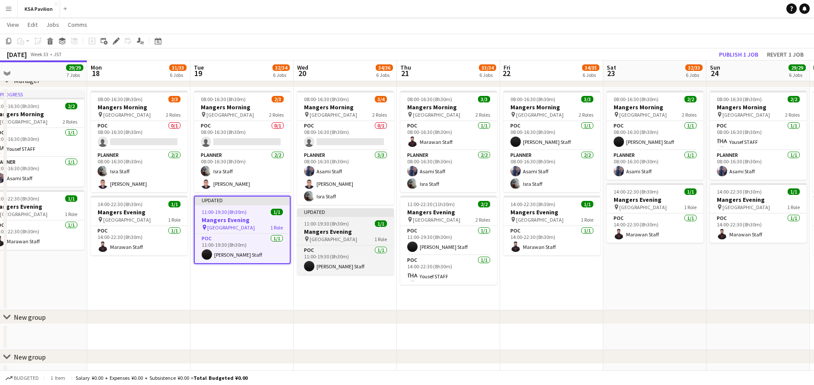
click at [325, 224] on span "11:00-19:30 (8h30m)" at bounding box center [326, 223] width 45 height 6
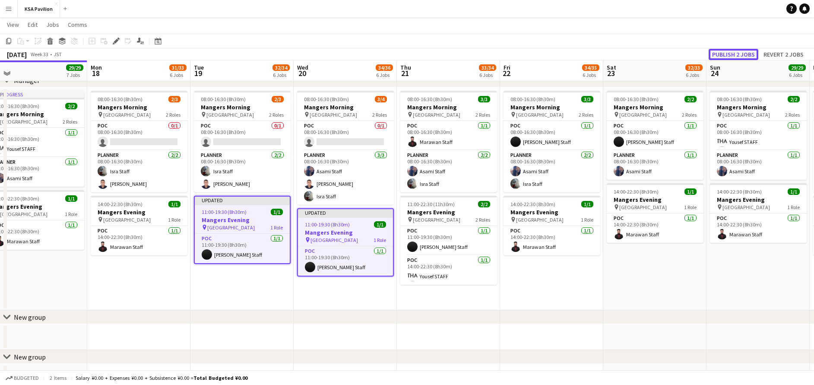
click at [733, 51] on button "Publish 2 jobs" at bounding box center [733, 54] width 50 height 11
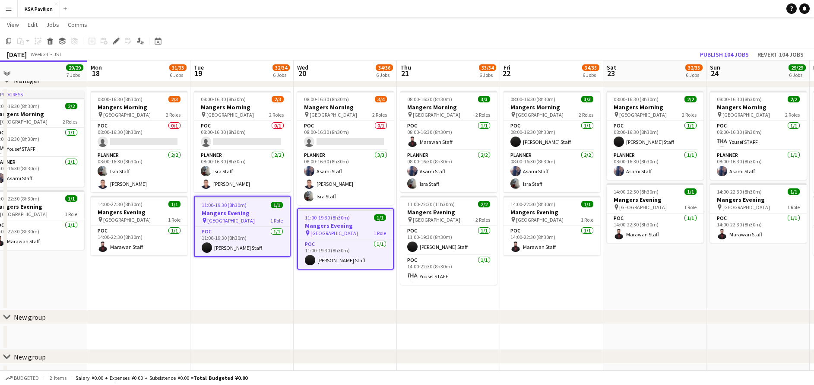
drag, startPoint x: 742, startPoint y: 32, endPoint x: 750, endPoint y: 31, distance: 8.6
click at [750, 31] on app-page-menu "View Day view expanded Day view collapsed Month view Date picker Jump to [DATE]…" at bounding box center [407, 25] width 814 height 16
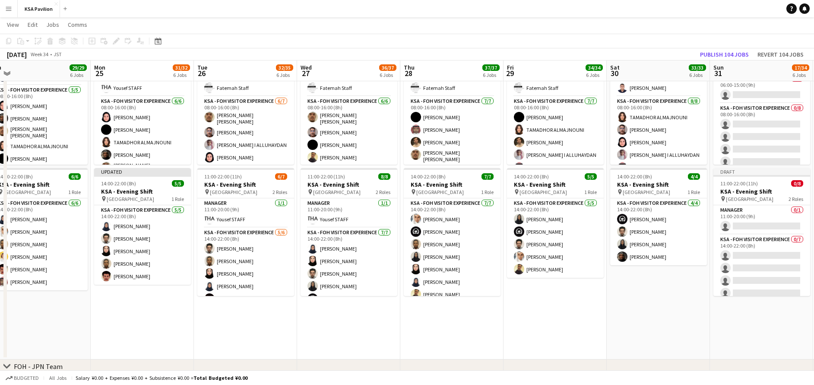
scroll to position [0, 219]
click at [512, 344] on app-date-cell "06:00-16:00 (10h) 8/8 KSA - Morning Shift pin [GEOGRAPHIC_DATA] 2 Roles Manager…" at bounding box center [554, 196] width 103 height 326
